Goal: Information Seeking & Learning: Learn about a topic

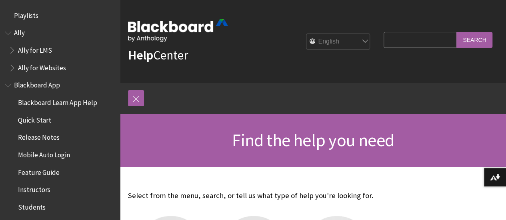
drag, startPoint x: 408, startPoint y: 35, endPoint x: 404, endPoint y: 44, distance: 9.7
click at [407, 36] on input "Search Query" at bounding box center [419, 40] width 73 height 16
type input ""AI Conversations""
click at [456, 32] on input "Search" at bounding box center [474, 40] width 36 height 16
click at [474, 36] on input "Search" at bounding box center [474, 40] width 36 height 16
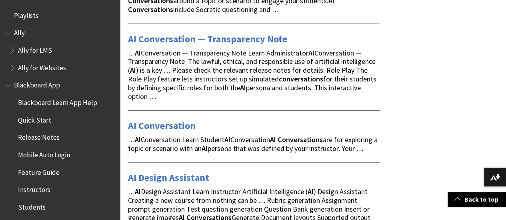
scroll to position [160, 0]
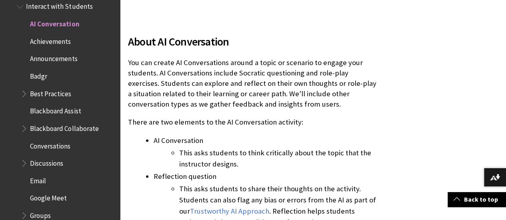
scroll to position [200, 0]
